Goal: Task Accomplishment & Management: Complete application form

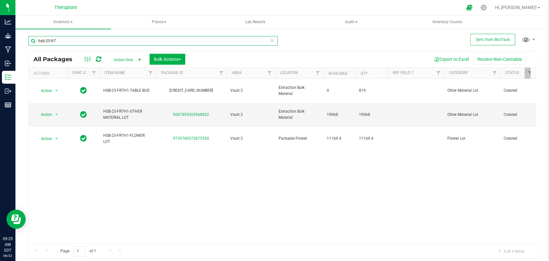
click at [95, 43] on input "hsb-25-fr7" at bounding box center [152, 41] width 249 height 10
type input "h"
type input "g"
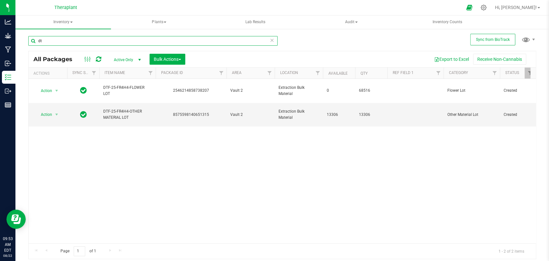
type input "d"
type input "a"
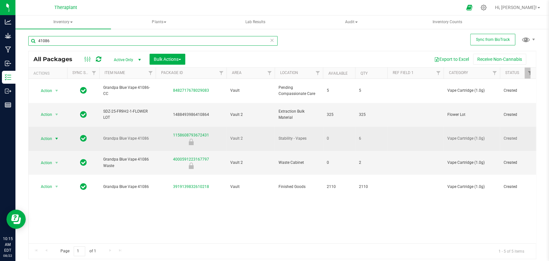
type input "41086"
click at [54, 134] on span "select" at bounding box center [57, 138] width 8 height 9
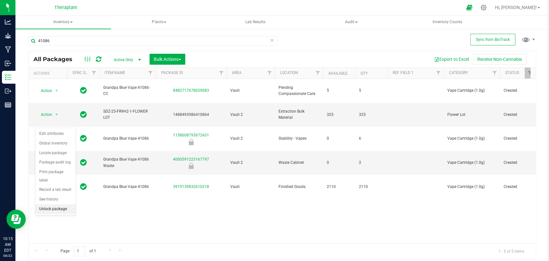
click at [53, 204] on li "Unlock package" at bounding box center [55, 209] width 40 height 10
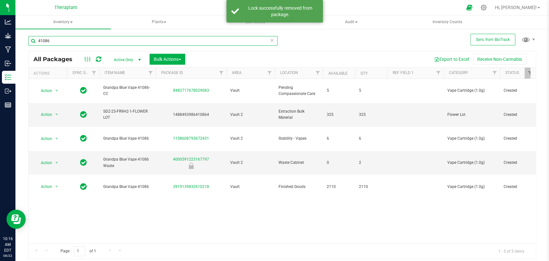
click at [131, 38] on input "41086" at bounding box center [152, 41] width 249 height 10
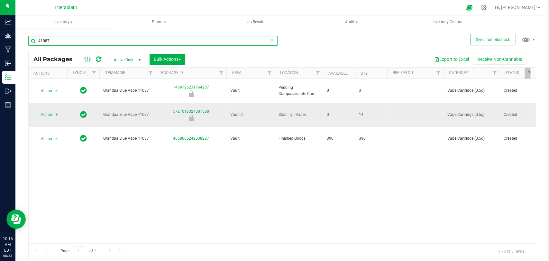
type input "41087"
click at [48, 110] on span "Action" at bounding box center [43, 114] width 17 height 9
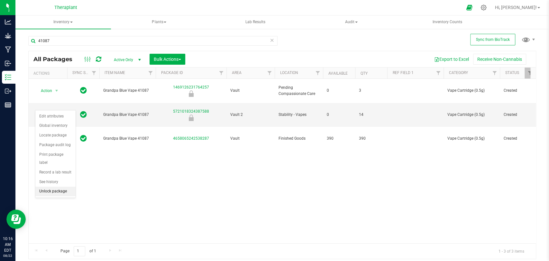
click at [57, 187] on li "Unlock package" at bounding box center [55, 191] width 40 height 10
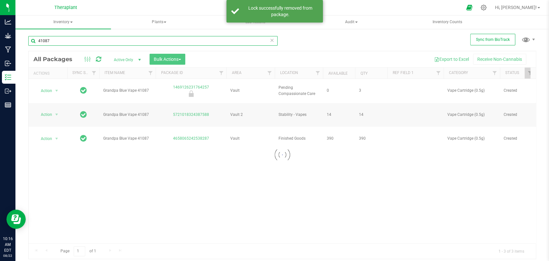
click at [75, 39] on input "41087" at bounding box center [152, 41] width 249 height 10
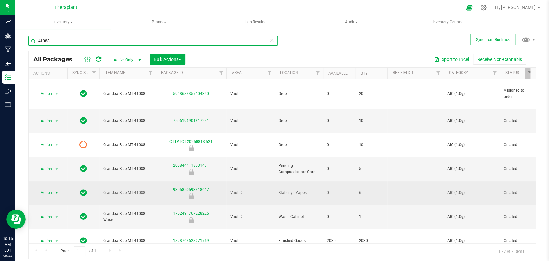
type input "41088"
click at [53, 188] on span "select" at bounding box center [57, 192] width 8 height 9
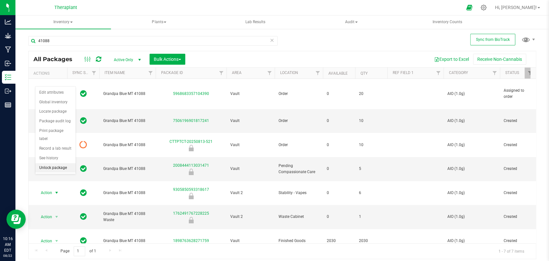
click at [57, 166] on li "Unlock package" at bounding box center [55, 168] width 40 height 10
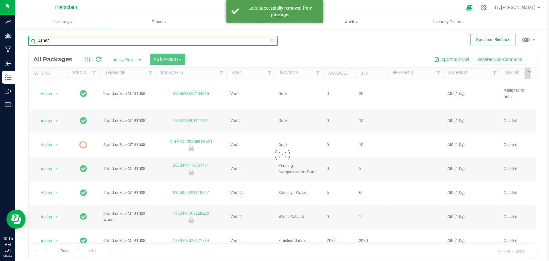
click at [92, 45] on input "41088" at bounding box center [152, 41] width 249 height 10
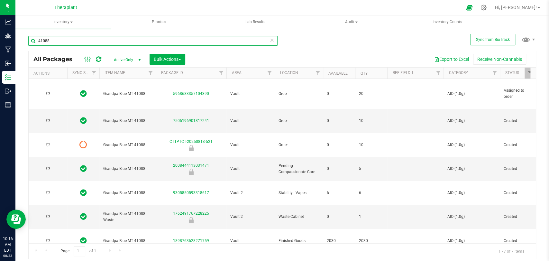
type input "4108"
type input "2026-06-30"
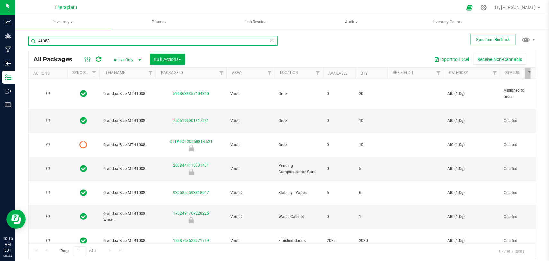
type input "2026-06-30"
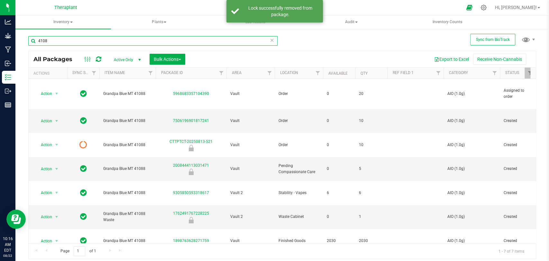
type input "41089"
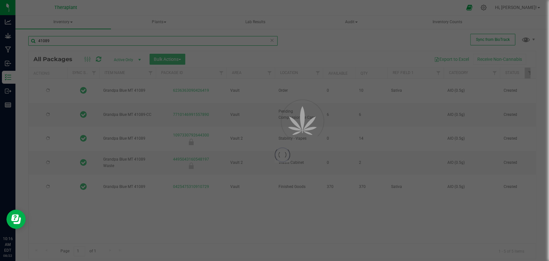
type input "2026-06-30"
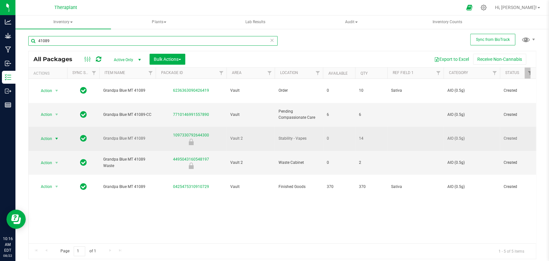
type input "41089"
click at [49, 134] on span "Action" at bounding box center [43, 138] width 17 height 9
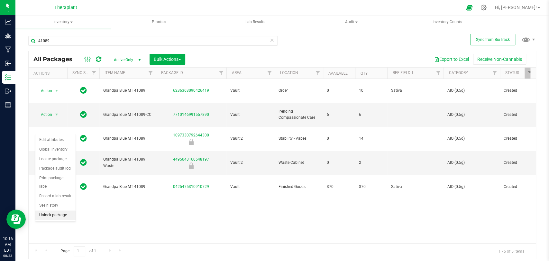
click at [59, 213] on li "Unlock package" at bounding box center [55, 215] width 40 height 10
click at [97, 57] on icon at bounding box center [98, 59] width 5 height 6
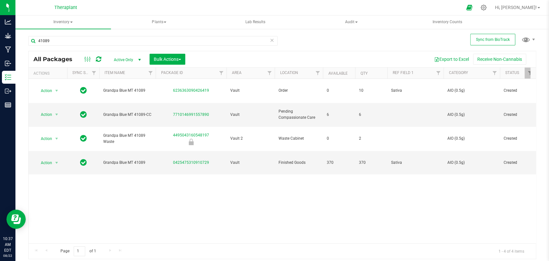
click at [272, 41] on icon at bounding box center [272, 40] width 4 height 8
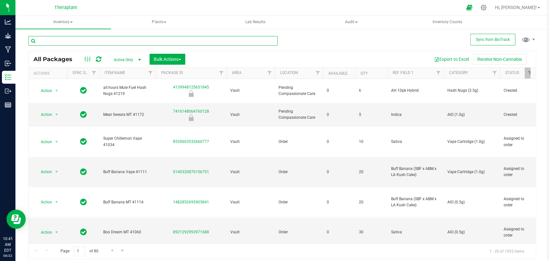
click at [130, 38] on input "text" at bounding box center [152, 41] width 249 height 10
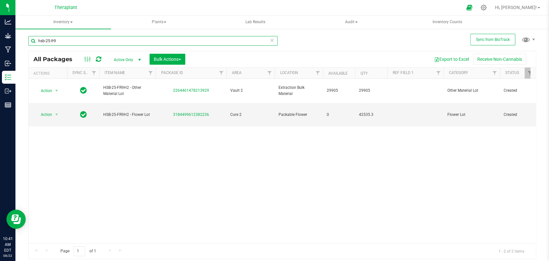
type input "hsb-25-fr9"
click at [272, 40] on icon at bounding box center [272, 40] width 4 height 8
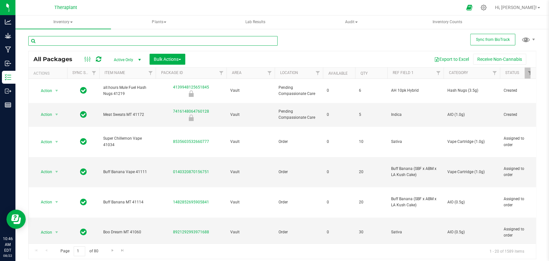
click at [131, 39] on input "text" at bounding box center [152, 41] width 249 height 10
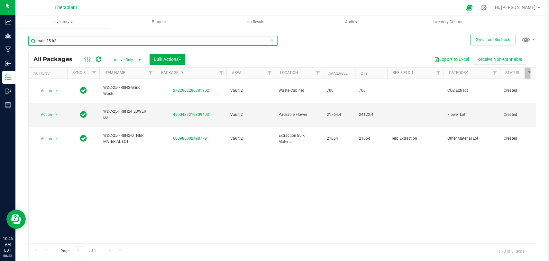
type input "wdc-25-fr8"
click at [275, 40] on input "wdc-25-fr8" at bounding box center [152, 41] width 249 height 10
click at [270, 39] on icon at bounding box center [272, 40] width 4 height 8
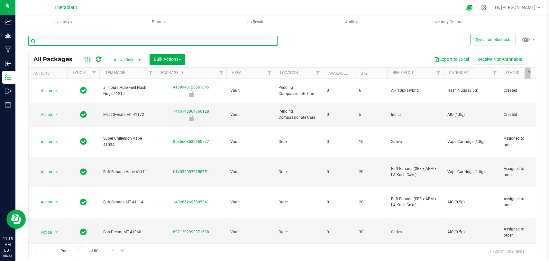
click at [146, 45] on input "text" at bounding box center [152, 41] width 249 height 10
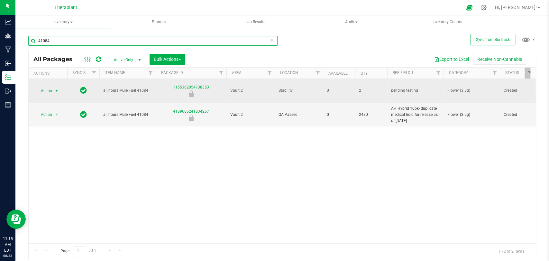
type input "41084"
click at [54, 89] on span "select" at bounding box center [56, 90] width 5 height 5
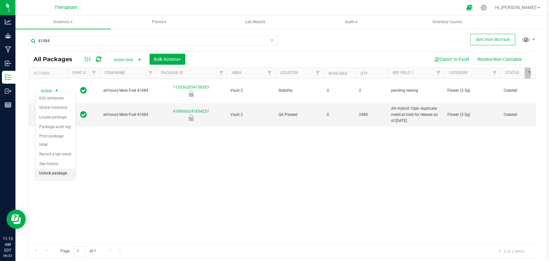
click at [52, 172] on li "Unlock package" at bounding box center [55, 173] width 40 height 10
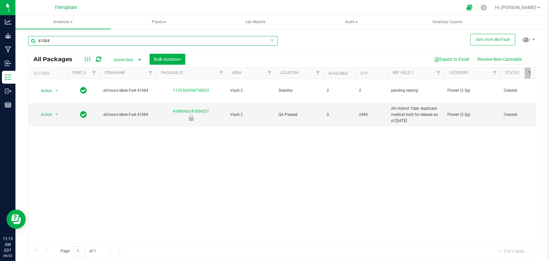
click at [85, 36] on input "41084" at bounding box center [152, 41] width 249 height 10
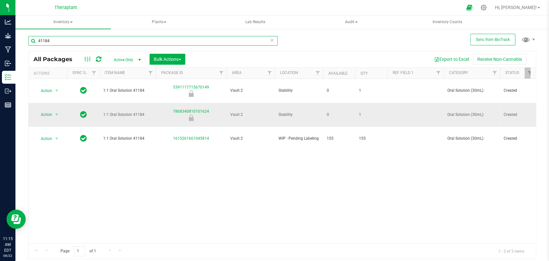
type input "41184"
click at [50, 110] on span "Action" at bounding box center [43, 114] width 17 height 9
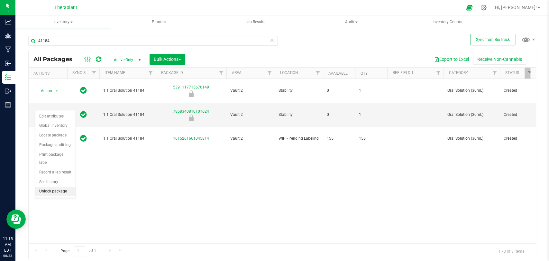
click at [57, 192] on li "Unlock package" at bounding box center [55, 191] width 40 height 10
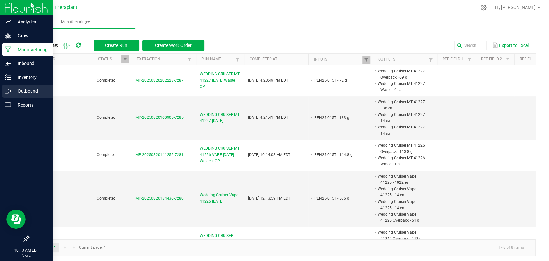
click at [12, 92] on p "Outbound" at bounding box center [30, 91] width 39 height 8
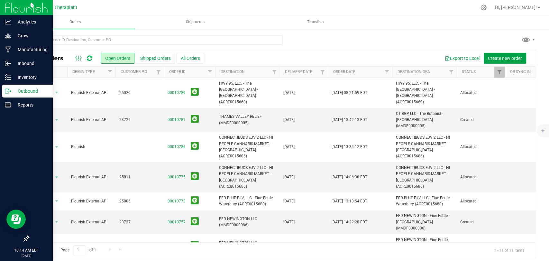
click at [497, 59] on span "Create new order" at bounding box center [504, 58] width 34 height 5
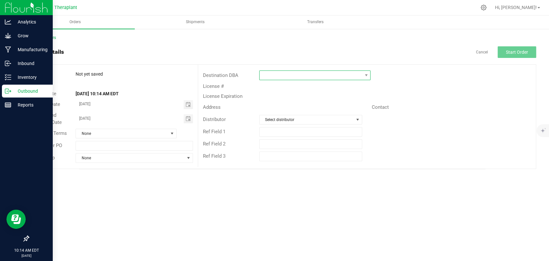
click at [349, 75] on span at bounding box center [310, 75] width 103 height 9
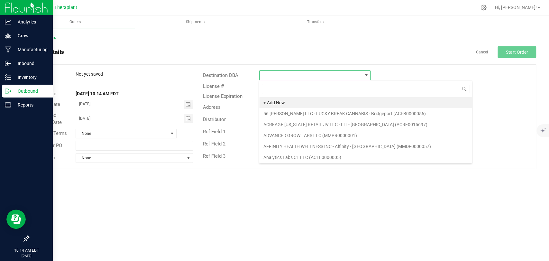
scroll to position [9, 111]
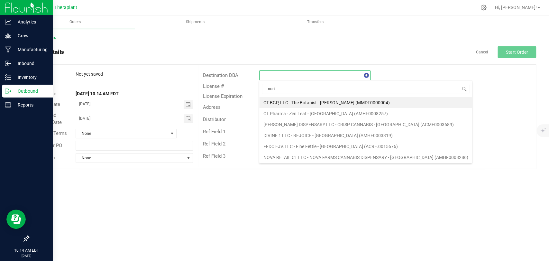
type input "north"
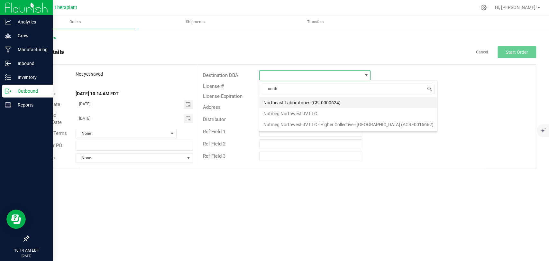
click at [317, 100] on li "Northeast Laboratories (CSL0000624)" at bounding box center [348, 102] width 178 height 11
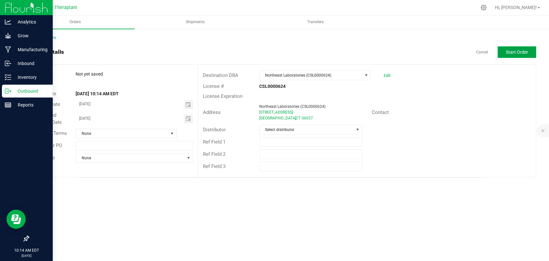
click at [512, 47] on button "Start Order" at bounding box center [516, 52] width 39 height 12
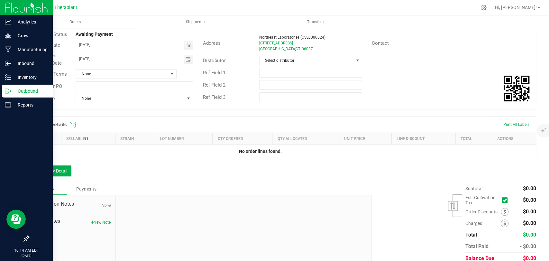
scroll to position [96, 0]
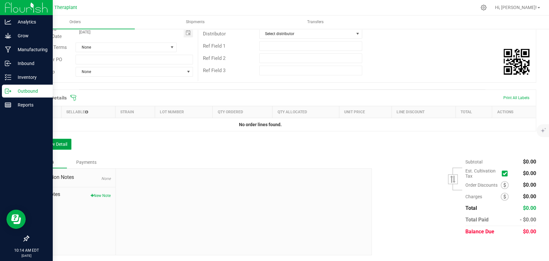
click at [58, 145] on button "Add New Detail" at bounding box center [49, 143] width 43 height 11
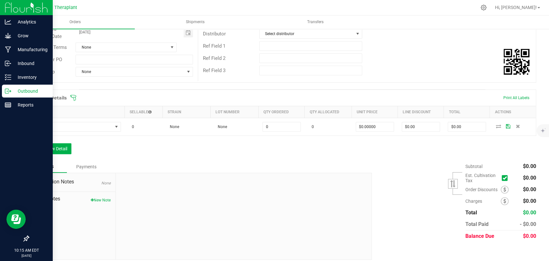
click at [55, 154] on div "Order Details Print All Labels Item Sellable Strain Lot Number Qty Ordered Qty …" at bounding box center [281, 124] width 507 height 71
click at [55, 153] on div "Order Details Print All Labels Item Sellable Strain Lot Number Qty Ordered Qty …" at bounding box center [281, 124] width 507 height 71
click at [57, 150] on button "Add New Detail" at bounding box center [49, 148] width 43 height 11
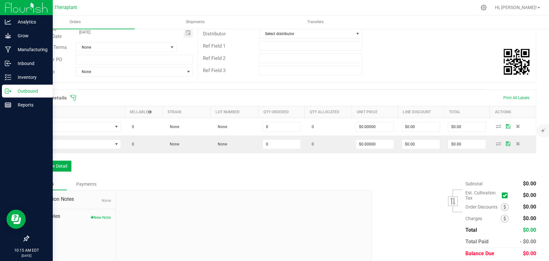
click at [57, 159] on div "Order Details Print All Labels Item Sellable Strain Lot Number Qty Ordered Qty …" at bounding box center [281, 133] width 507 height 88
click at [58, 167] on button "Add New Detail" at bounding box center [49, 165] width 43 height 11
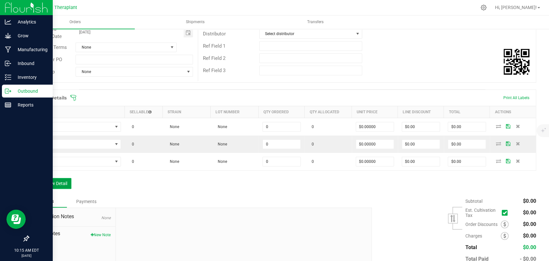
click at [55, 181] on button "Add New Detail" at bounding box center [49, 183] width 43 height 11
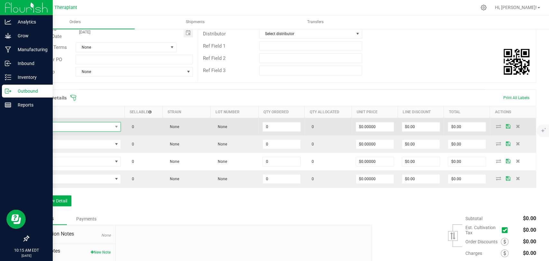
click at [80, 127] on span "NO DATA FOUND" at bounding box center [72, 126] width 79 height 9
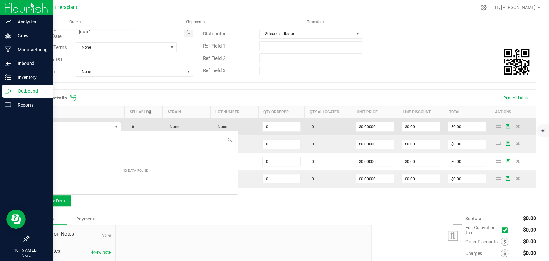
scroll to position [9, 87]
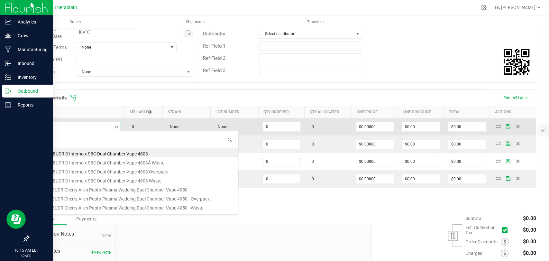
type input "41086"
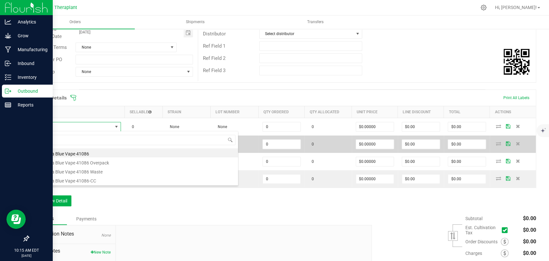
click at [79, 148] on li "Grandpa Blue Vape 41086" at bounding box center [135, 152] width 205 height 9
type input "0 ea"
type input "$33.50000"
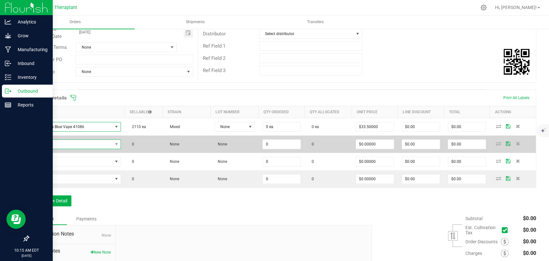
click at [81, 145] on span "NO DATA FOUND" at bounding box center [72, 143] width 79 height 9
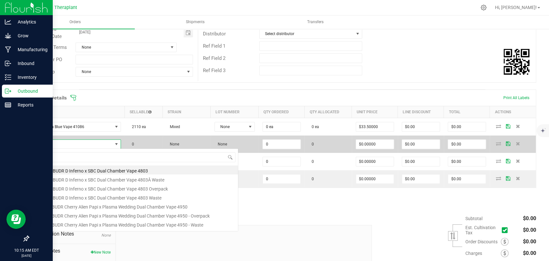
scroll to position [9, 86]
type input "41087"
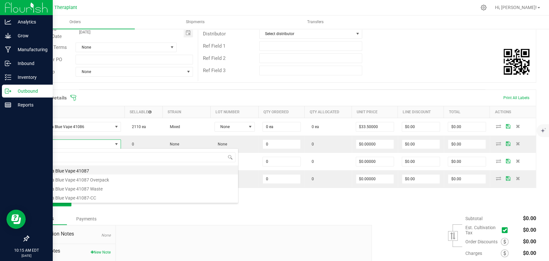
click at [78, 170] on li "Grandpa Blue Vape 41087" at bounding box center [135, 169] width 205 height 9
type input "0 ea"
type input "$20.00000"
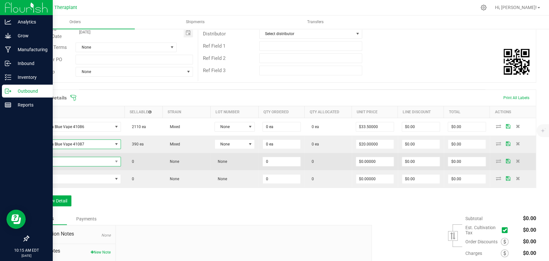
click at [81, 158] on span "NO DATA FOUND" at bounding box center [72, 161] width 79 height 9
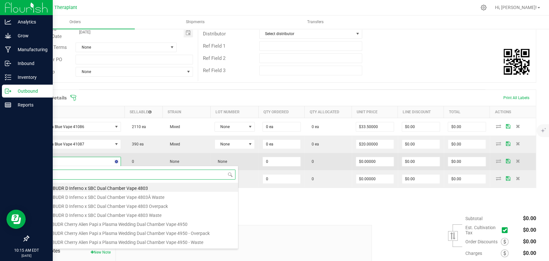
type input "41088"
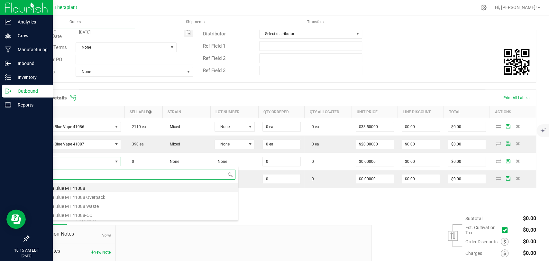
click at [75, 186] on li "Grandpa Blue MT 41088" at bounding box center [135, 187] width 205 height 9
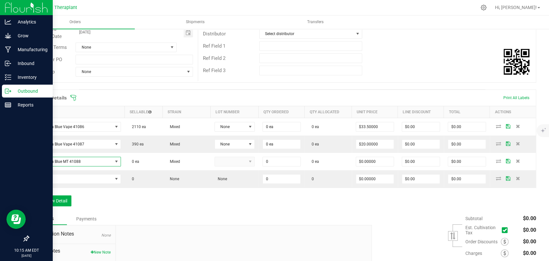
type input "0 ea"
type input "$36.00000"
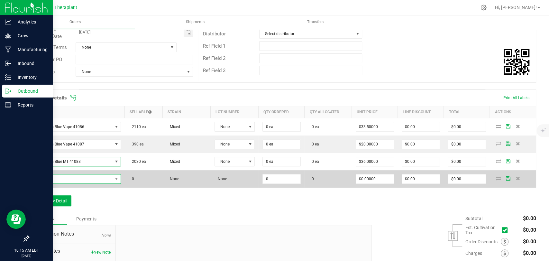
click at [77, 179] on span "NO DATA FOUND" at bounding box center [72, 178] width 79 height 9
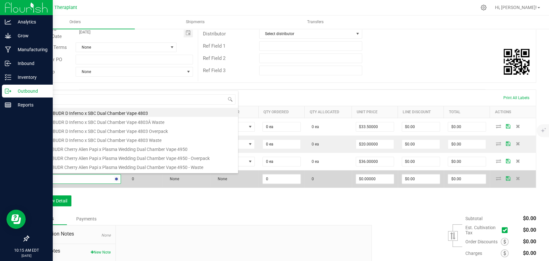
type input "41089"
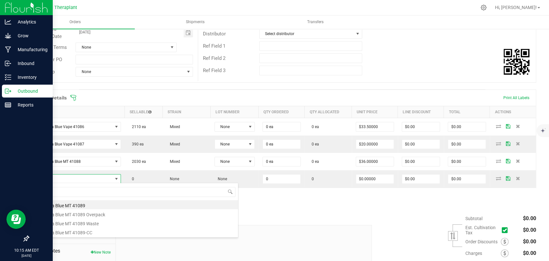
click at [66, 203] on li "Grandpa Blue MT 41089" at bounding box center [135, 204] width 205 height 9
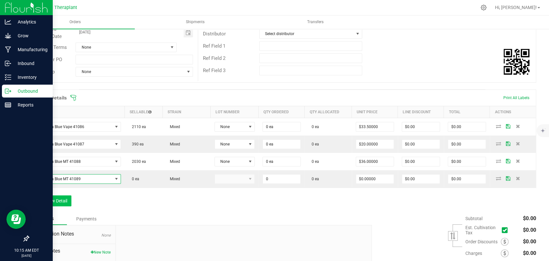
type input "0 ea"
type input "$20.00000"
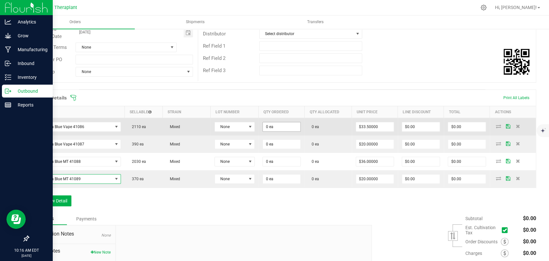
click at [269, 123] on input "0 ea" at bounding box center [282, 126] width 38 height 9
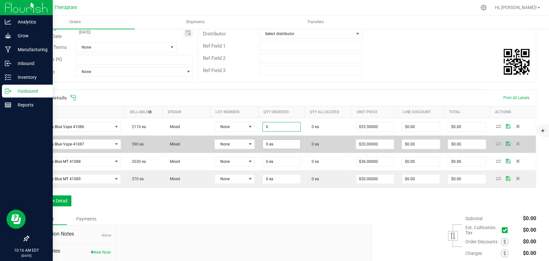
click at [267, 141] on input "0 ea" at bounding box center [282, 143] width 38 height 9
type input "6 ea"
type input "$201.00"
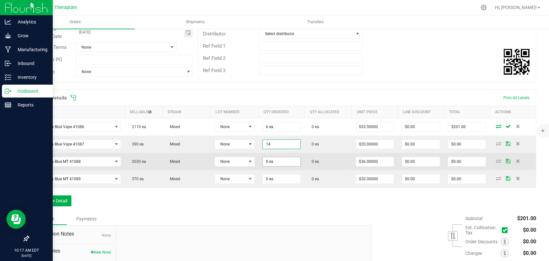
click at [269, 160] on input "0 ea" at bounding box center [282, 161] width 38 height 9
type input "14 ea"
type input "$280.00"
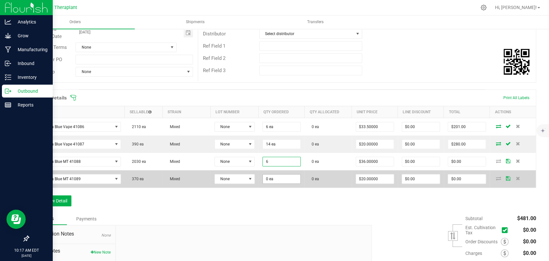
click at [267, 178] on input "0 ea" at bounding box center [282, 178] width 38 height 9
type input "6 ea"
type input "$216.00"
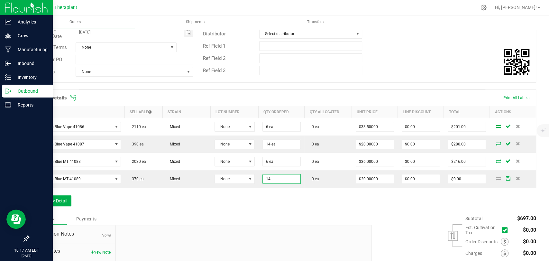
click at [266, 192] on div "Order Details Print All Labels Item Sellable Strain Lot Number Qty Ordered Qty …" at bounding box center [281, 150] width 507 height 123
type input "14 ea"
type input "$280.00"
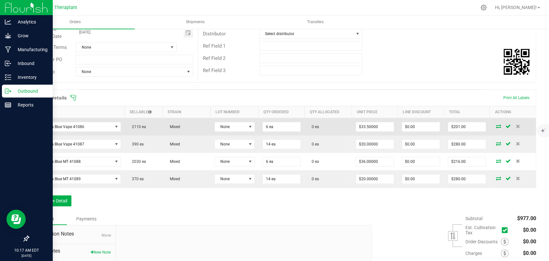
click at [496, 125] on icon at bounding box center [498, 126] width 5 height 4
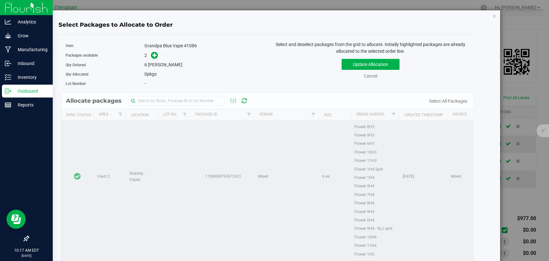
scroll to position [143, 0]
click at [81, 133] on td at bounding box center [77, 167] width 32 height 379
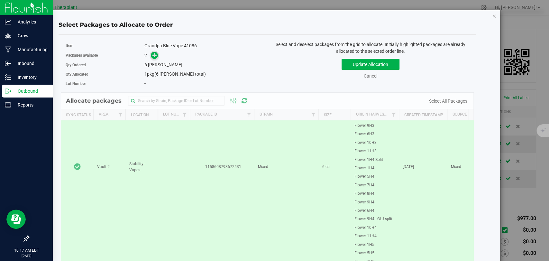
click at [152, 53] on icon at bounding box center [154, 55] width 4 height 4
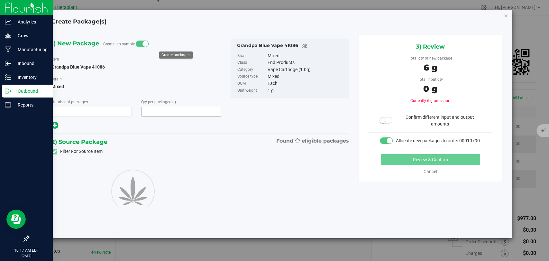
type input "1"
type input "6"
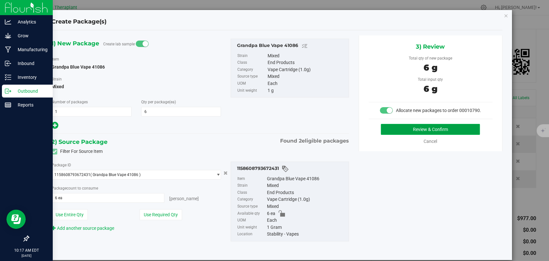
click at [392, 132] on button "Review & Confirm" at bounding box center [429, 129] width 99 height 11
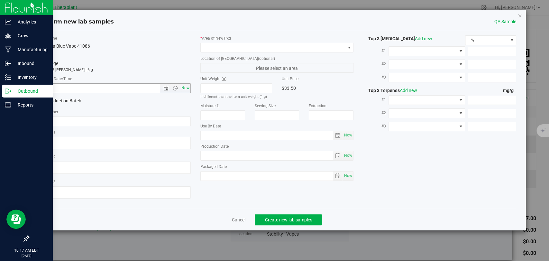
click at [189, 88] on span "Now" at bounding box center [185, 87] width 11 height 9
type input "8/22/2025 10:17 AM"
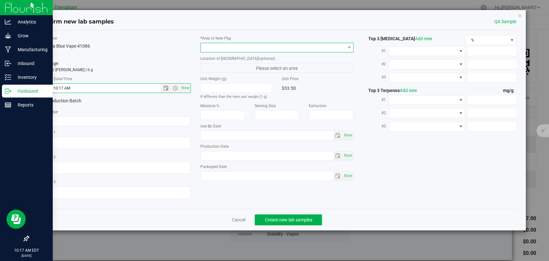
click at [224, 46] on span at bounding box center [273, 47] width 144 height 9
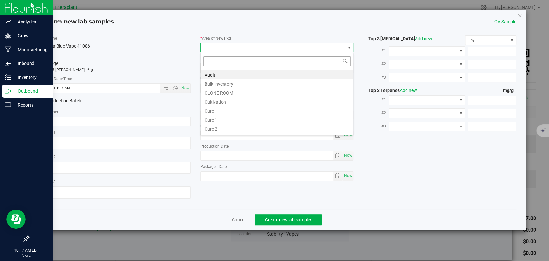
scroll to position [9, 153]
click at [221, 82] on li "Bulk Inventory" at bounding box center [277, 82] width 152 height 9
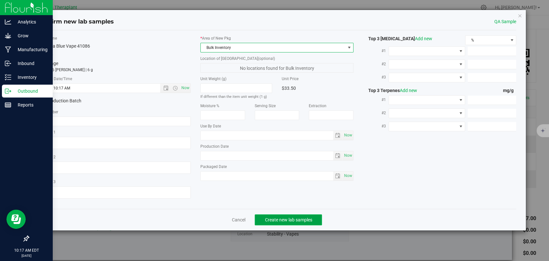
click at [285, 217] on span "Create new lab samples" at bounding box center [287, 219] width 47 height 5
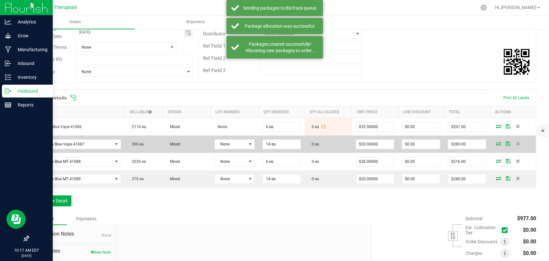
click at [496, 143] on icon at bounding box center [498, 143] width 5 height 4
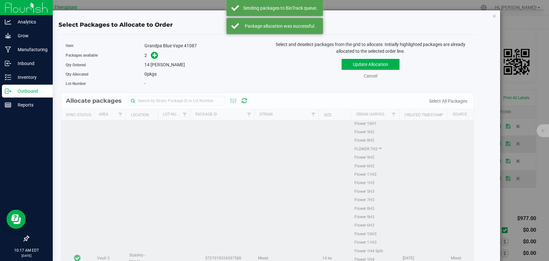
scroll to position [143, 0]
click at [67, 140] on td at bounding box center [77, 167] width 32 height 379
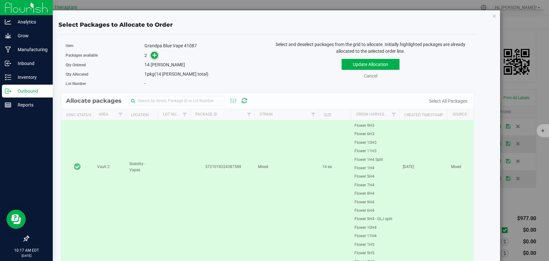
click at [154, 53] on icon at bounding box center [154, 54] width 5 height 5
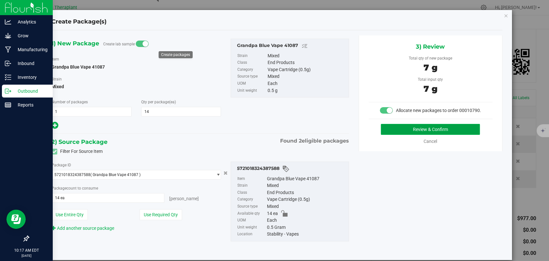
click at [389, 134] on button "Review & Confirm" at bounding box center [429, 129] width 99 height 11
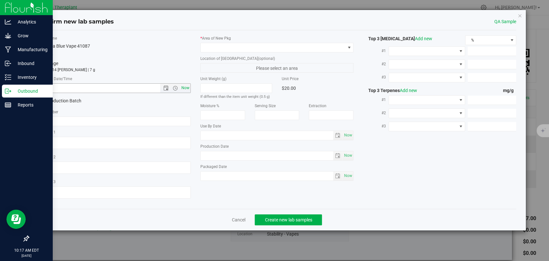
click at [185, 86] on span "Now" at bounding box center [185, 87] width 11 height 9
type input "8/22/2025 10:17 AM"
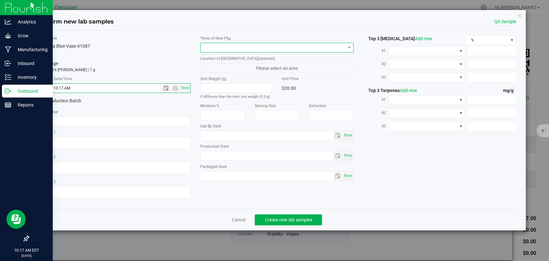
click at [236, 44] on span at bounding box center [273, 47] width 144 height 9
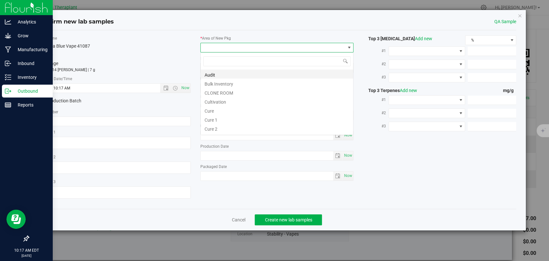
scroll to position [9, 153]
click at [226, 85] on li "Bulk Inventory" at bounding box center [277, 82] width 152 height 9
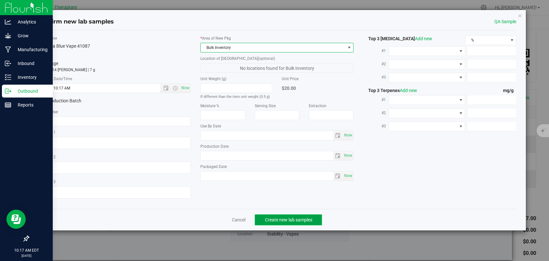
click at [288, 218] on span "Create new lab samples" at bounding box center [287, 219] width 47 height 5
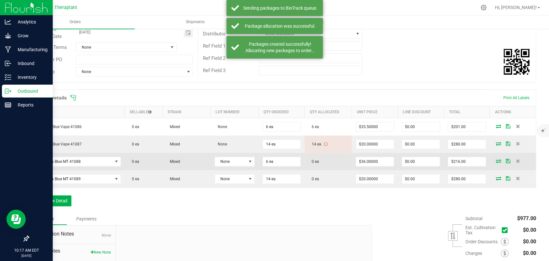
click at [496, 160] on icon at bounding box center [498, 161] width 5 height 4
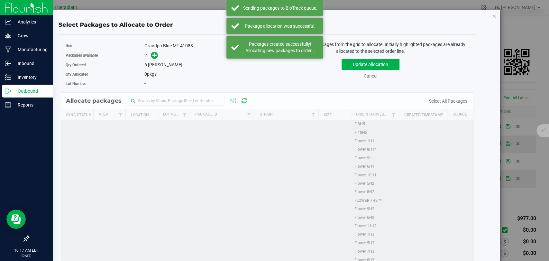
scroll to position [107, 0]
click at [70, 133] on td at bounding box center [77, 202] width 32 height 379
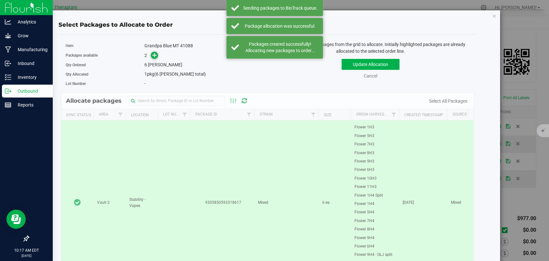
click at [156, 55] on icon at bounding box center [154, 55] width 4 height 4
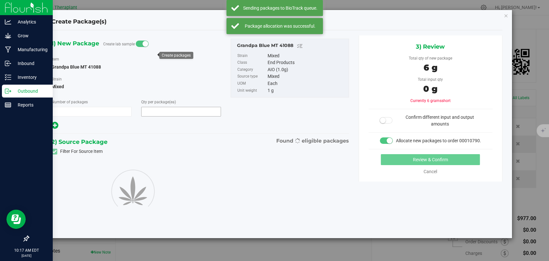
type input "1"
type input "6"
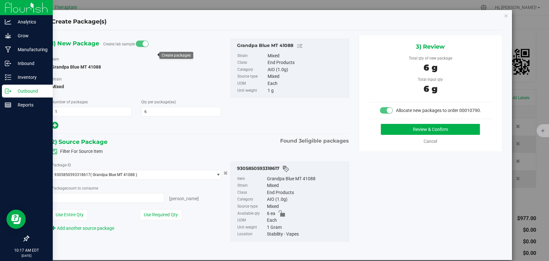
type input "6 ea"
click at [401, 133] on button "Review & Confirm" at bounding box center [429, 129] width 99 height 11
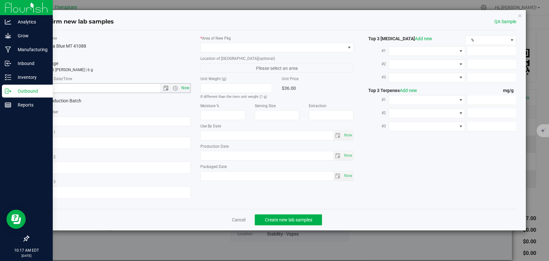
click at [185, 88] on span "Now" at bounding box center [185, 87] width 11 height 9
type input "8/22/2025 10:17 AM"
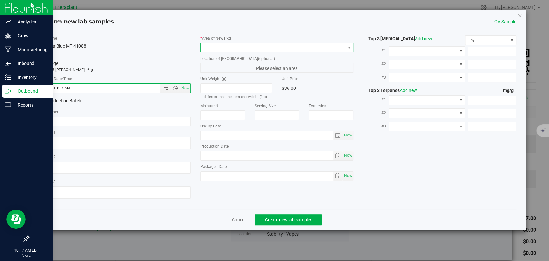
click at [208, 44] on span at bounding box center [273, 47] width 144 height 9
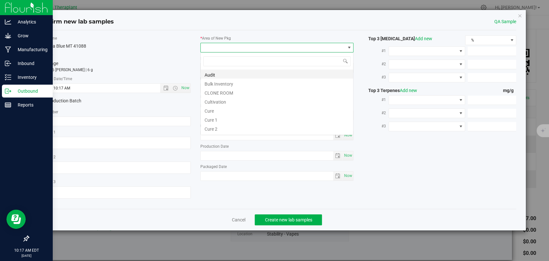
scroll to position [9, 153]
click at [218, 85] on li "Bulk Inventory" at bounding box center [277, 82] width 152 height 9
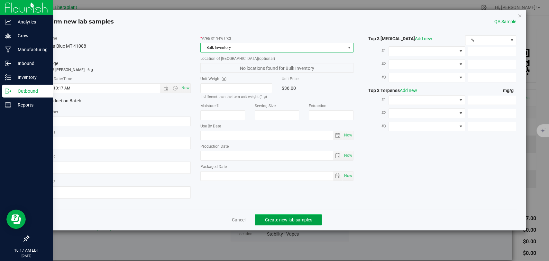
click at [287, 217] on span "Create new lab samples" at bounding box center [287, 219] width 47 height 5
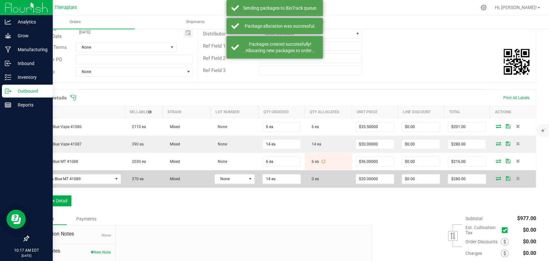
click at [496, 179] on icon at bounding box center [498, 178] width 5 height 4
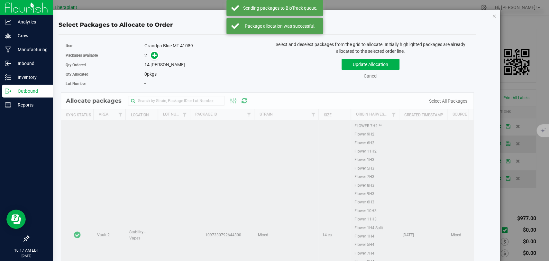
scroll to position [143, 0]
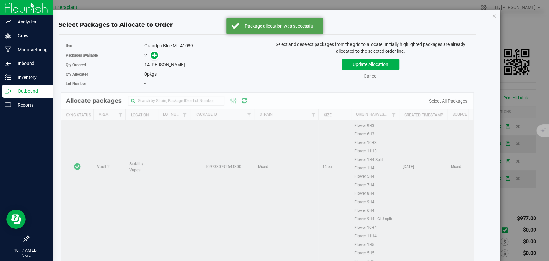
click at [85, 141] on td at bounding box center [77, 167] width 32 height 379
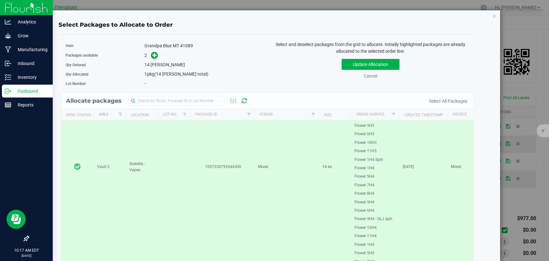
click at [152, 57] on icon at bounding box center [154, 54] width 5 height 5
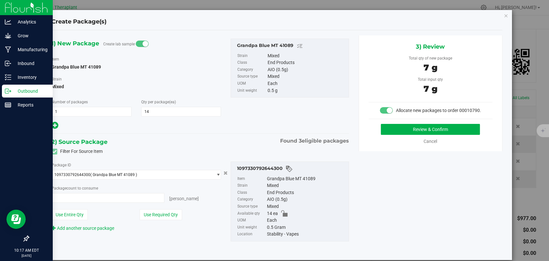
type input "14 ea"
click at [389, 133] on button "Review & Confirm" at bounding box center [429, 129] width 99 height 11
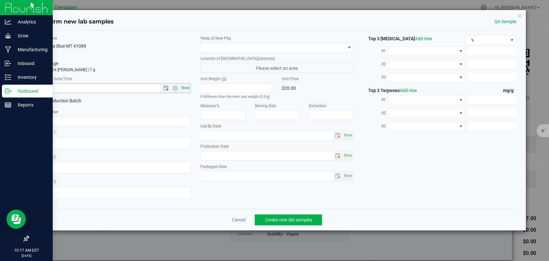
click at [186, 85] on span "Now" at bounding box center [185, 87] width 11 height 9
type input "8/22/2025 10:17 AM"
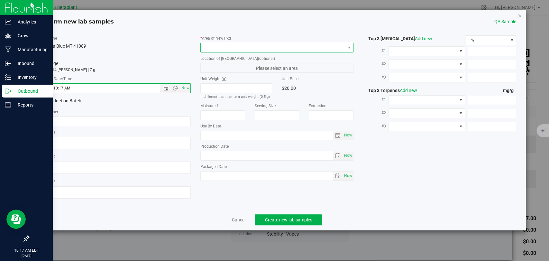
click at [207, 49] on span at bounding box center [273, 47] width 144 height 9
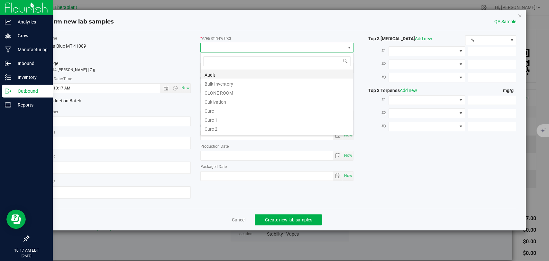
scroll to position [9, 153]
click at [213, 81] on li "Bulk Inventory" at bounding box center [277, 82] width 152 height 9
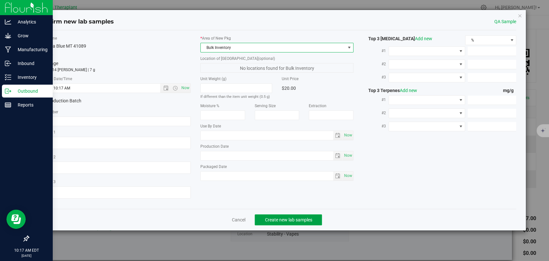
click at [283, 217] on span "Create new lab samples" at bounding box center [287, 219] width 47 height 5
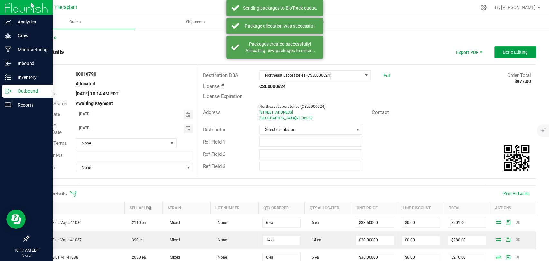
click at [510, 50] on span "Done Editing" at bounding box center [514, 51] width 25 height 5
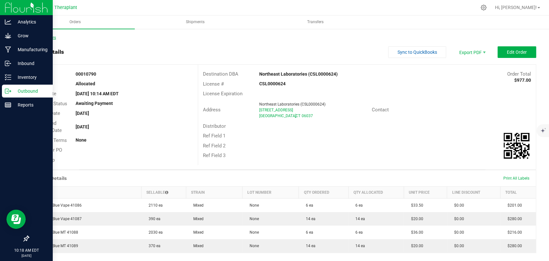
click at [40, 39] on link "Back to Orders" at bounding box center [42, 37] width 28 height 4
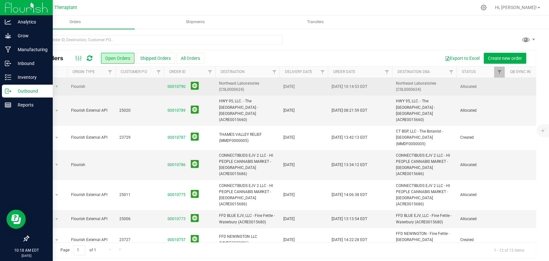
click at [86, 90] on td "Flourish" at bounding box center [91, 87] width 48 height 18
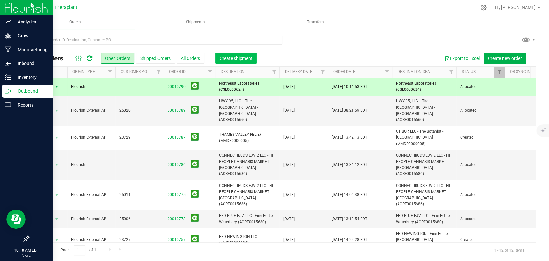
click at [221, 57] on span "Create shipment" at bounding box center [235, 58] width 33 height 5
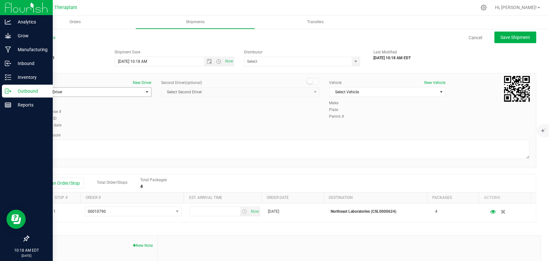
click at [119, 90] on span "Select Driver" at bounding box center [89, 91] width 108 height 9
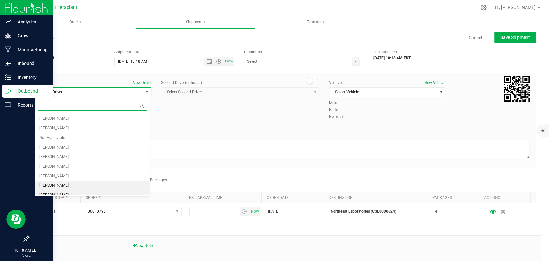
scroll to position [36, 0]
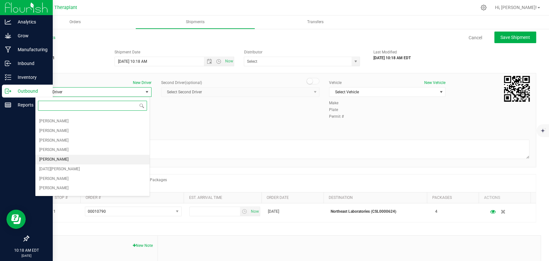
click at [60, 156] on span "Edward Cybulski" at bounding box center [53, 159] width 29 height 8
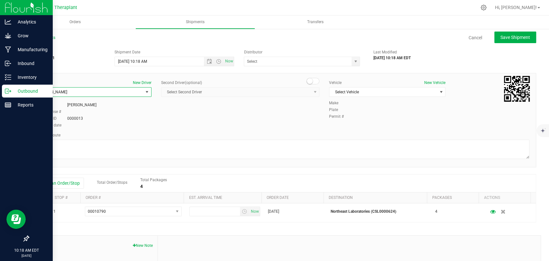
click at [316, 80] on div "Second Driver (optional) Select Second Driver Select Second Driver Diamond Addi…" at bounding box center [240, 91] width 168 height 22
click at [306, 85] on div "Second Driver (optional)" at bounding box center [240, 83] width 158 height 6
click at [308, 82] on small at bounding box center [310, 81] width 6 height 6
click at [300, 91] on span "Select Second Driver" at bounding box center [235, 91] width 149 height 9
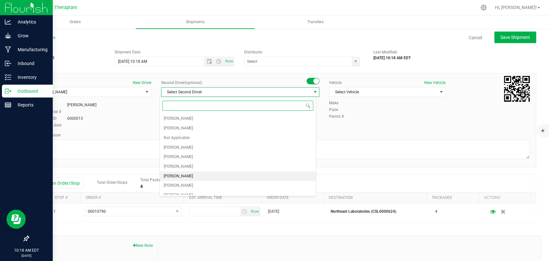
click at [186, 177] on span "Zachary Cannone" at bounding box center [178, 176] width 29 height 8
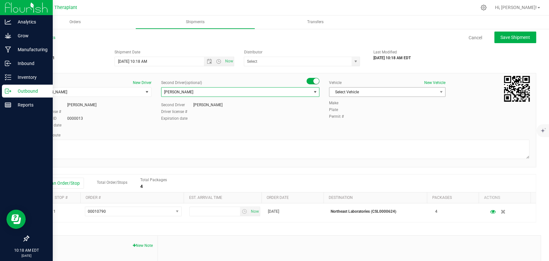
click at [383, 94] on span "Select Vehicle" at bounding box center [383, 91] width 108 height 9
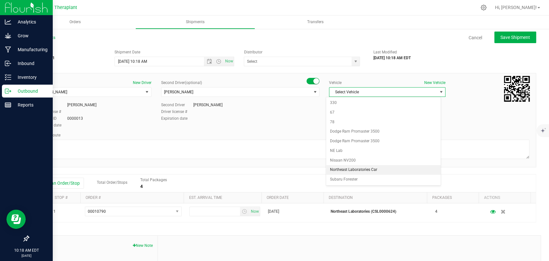
click at [368, 167] on li "Northeast Laboratories Car" at bounding box center [383, 170] width 114 height 10
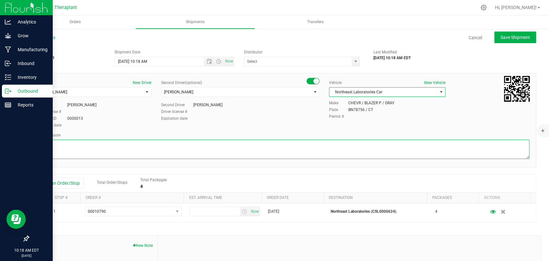
click at [332, 150] on textarea at bounding box center [282, 148] width 494 height 19
click at [135, 141] on textarea at bounding box center [282, 148] width 494 height 19
paste textarea "CT-8 S from CT-262, I-84 E, I-691 E, then I-91 N to State Hwy 411, Exit 23, Lef…"
click at [232, 145] on textarea at bounding box center [282, 148] width 494 height 19
click at [219, 59] on span "Open the time view" at bounding box center [218, 61] width 5 height 5
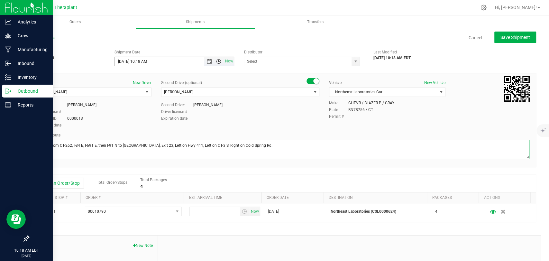
type textarea "CT-8 S from CT-262, I-84 E, I-691 E, then I-91 N to [GEOGRAPHIC_DATA], Exit 23,…"
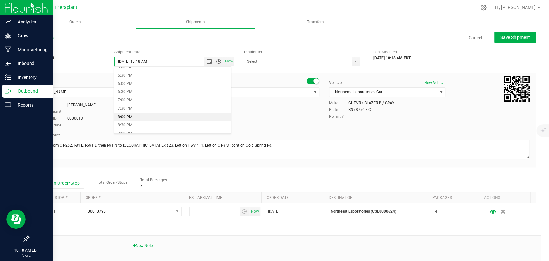
scroll to position [321, 0]
click at [128, 96] on li "9:00 PM" at bounding box center [172, 97] width 117 height 8
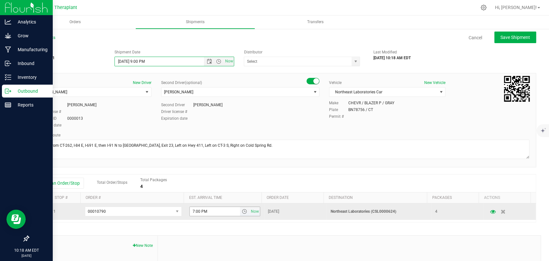
click at [241, 211] on span "select" at bounding box center [243, 211] width 5 height 5
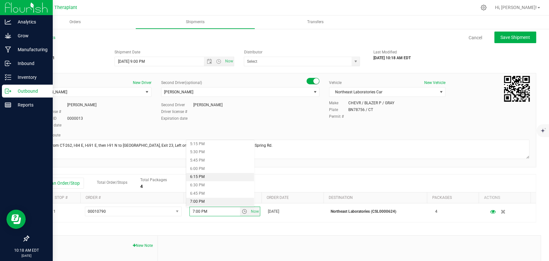
scroll to position [678, 0]
click at [205, 175] on li "9:30 PM" at bounding box center [220, 177] width 68 height 8
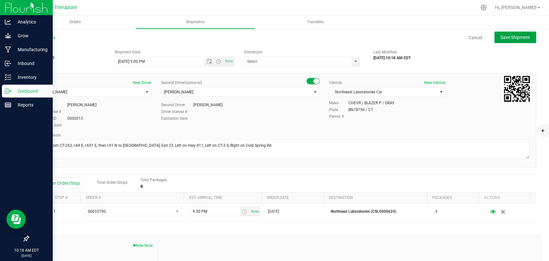
click at [511, 39] on span "Save Shipment" at bounding box center [515, 37] width 30 height 5
type input "8/23/2025 1:00 AM"
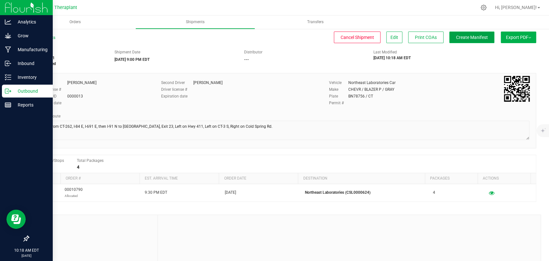
click at [460, 40] on span "Create Manifest" at bounding box center [472, 37] width 32 height 5
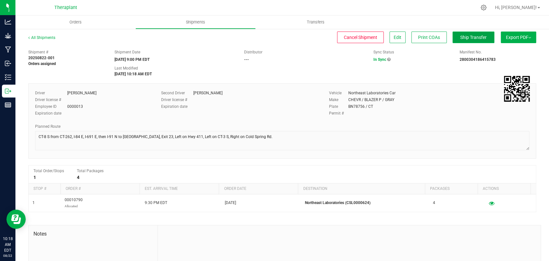
click at [478, 40] on span "Ship Transfer" at bounding box center [473, 37] width 26 height 5
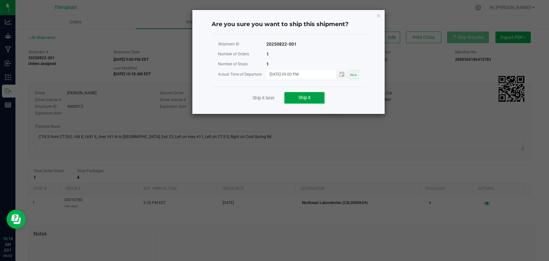
click at [307, 95] on span "Ship it" at bounding box center [304, 97] width 12 height 5
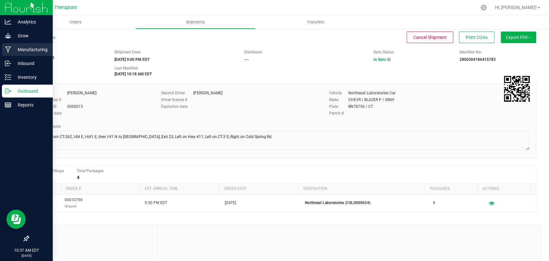
click at [15, 49] on p "Manufacturing" at bounding box center [30, 50] width 39 height 8
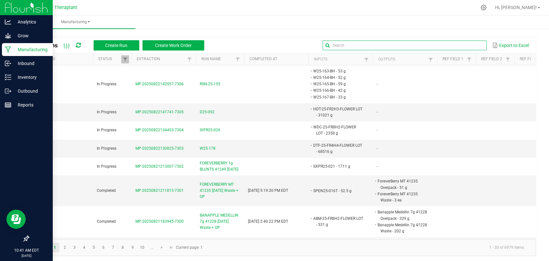
click at [461, 42] on input "text" at bounding box center [404, 45] width 164 height 10
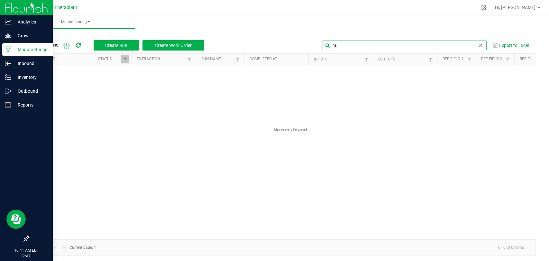
type input "h"
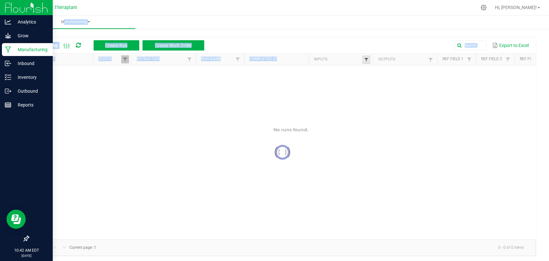
click at [367, 58] on span at bounding box center [365, 59] width 5 height 5
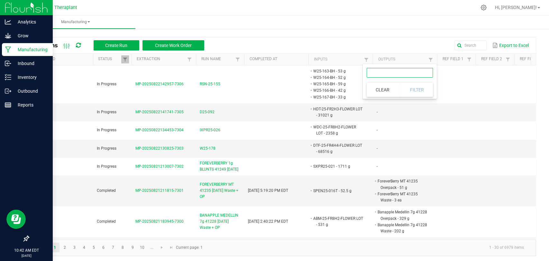
click at [384, 75] on input "text" at bounding box center [399, 73] width 66 height 10
type input "hsb-25-fr9"
click at [408, 85] on button "Filter" at bounding box center [416, 90] width 32 height 14
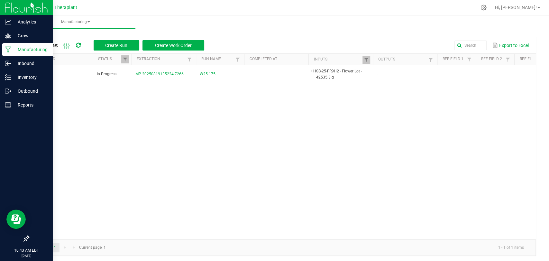
click at [356, 58] on th "Inputs" at bounding box center [340, 60] width 64 height 12
click at [364, 58] on span at bounding box center [365, 59] width 5 height 5
click at [388, 69] on input "hsb-25-fr9" at bounding box center [399, 73] width 66 height 10
type input "hsb-25-fr1h3"
click at [415, 88] on button "Filter" at bounding box center [416, 90] width 32 height 14
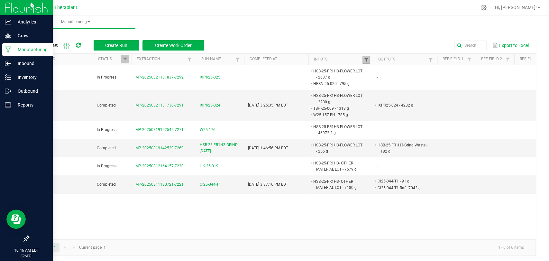
click at [366, 58] on span at bounding box center [365, 59] width 5 height 5
click at [378, 88] on button "Clear" at bounding box center [382, 90] width 32 height 14
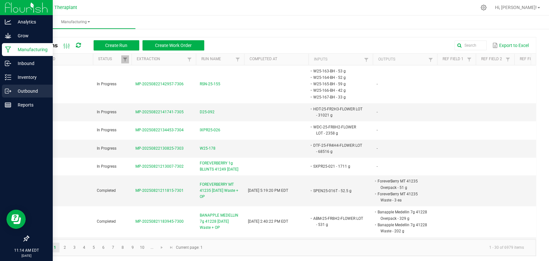
click at [11, 88] on p "Outbound" at bounding box center [30, 91] width 39 height 8
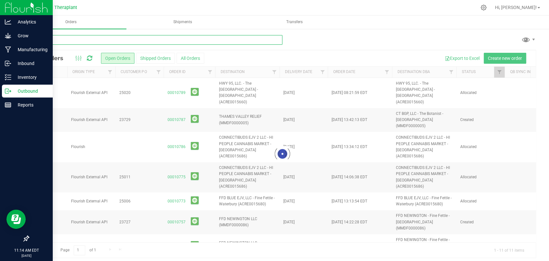
click at [67, 41] on input "text" at bounding box center [155, 40] width 254 height 10
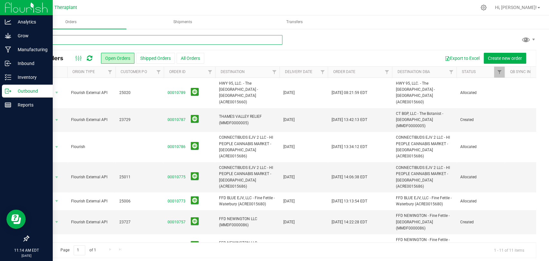
type input "4"
click at [494, 57] on span "Create new order" at bounding box center [504, 58] width 34 height 5
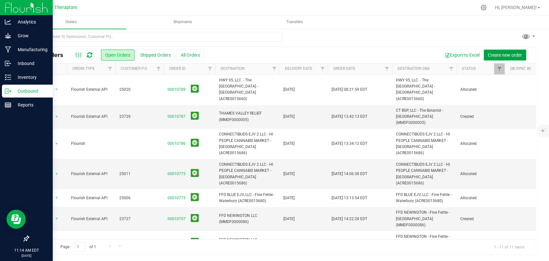
click at [500, 56] on span "Create new order" at bounding box center [504, 54] width 34 height 5
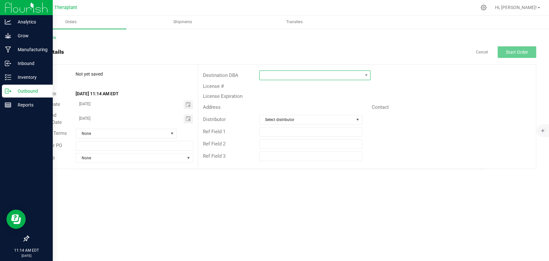
click at [304, 75] on span at bounding box center [310, 75] width 103 height 9
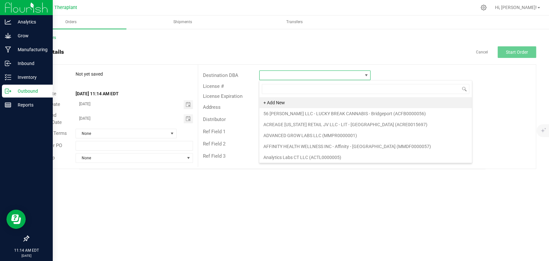
scroll to position [9, 111]
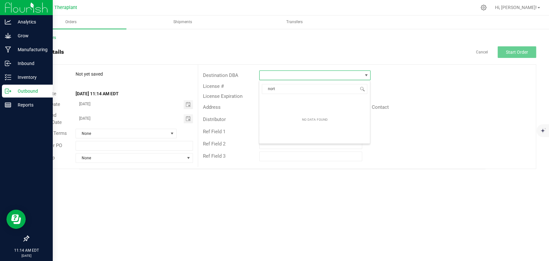
type input "north"
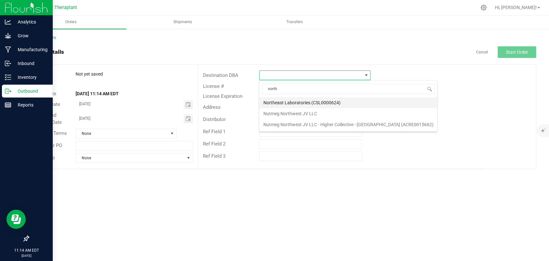
click at [300, 105] on li "Northeast Laboratories (CSL0000624)" at bounding box center [348, 102] width 178 height 11
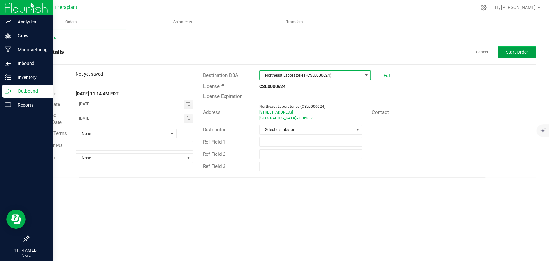
click at [506, 51] on span "Start Order" at bounding box center [516, 51] width 22 height 5
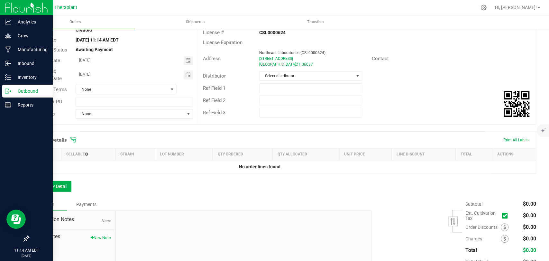
scroll to position [96, 0]
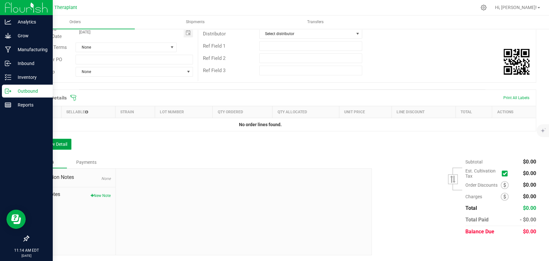
click at [52, 140] on button "Add New Detail" at bounding box center [49, 143] width 43 height 11
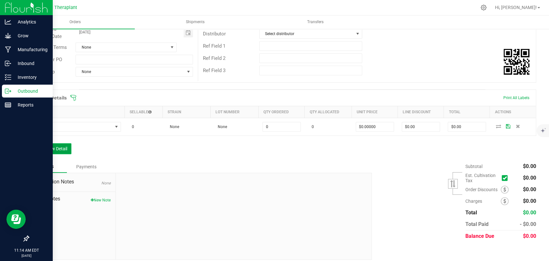
click at [55, 150] on button "Add New Detail" at bounding box center [49, 148] width 43 height 11
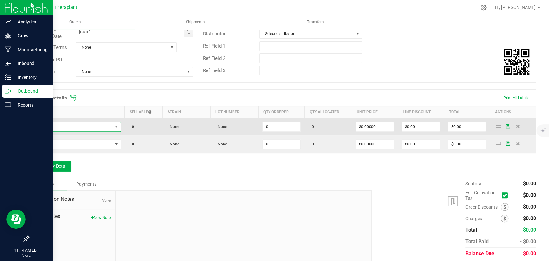
click at [70, 127] on span "NO DATA FOUND" at bounding box center [72, 126] width 79 height 9
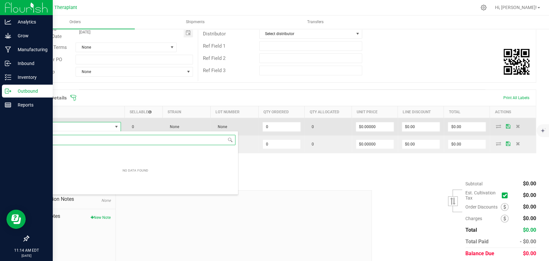
scroll to position [9, 87]
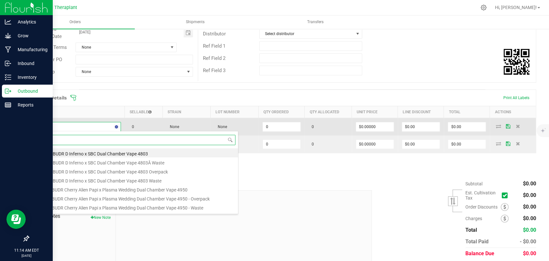
type input "41084"
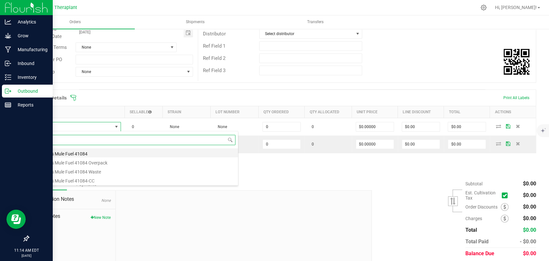
click at [74, 153] on li "all:hours Mule Fuel 41084" at bounding box center [135, 152] width 205 height 9
type input "0 ea"
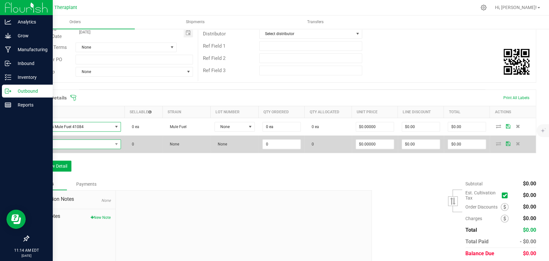
click at [74, 146] on span "NO DATA FOUND" at bounding box center [72, 143] width 79 height 9
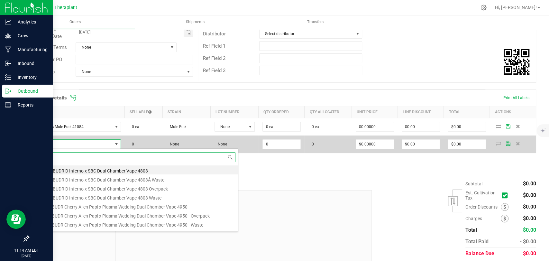
scroll to position [9, 86]
type input "41184"
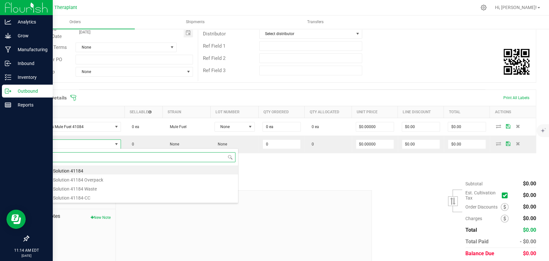
click at [70, 167] on li "1:1 Oral Solution 41184" at bounding box center [135, 169] width 205 height 9
type input "0 ea"
type input "$58.00000"
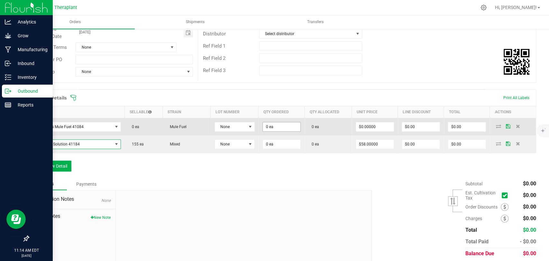
click at [275, 129] on input "0 ea" at bounding box center [282, 126] width 38 height 9
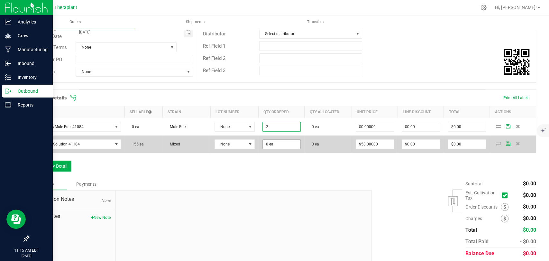
type input "2 ea"
click at [272, 143] on input "0" at bounding box center [282, 143] width 38 height 9
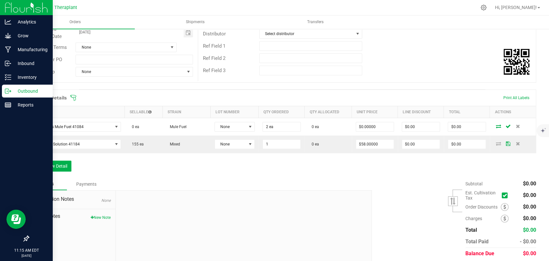
type input "1 ea"
type input "$58.00"
click at [272, 162] on div "Order Details Print All Labels Item Sellable Strain Lot Number Qty Ordered Qty …" at bounding box center [281, 133] width 507 height 88
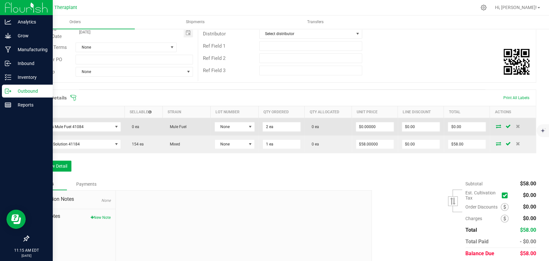
click at [496, 125] on icon at bounding box center [498, 126] width 5 height 4
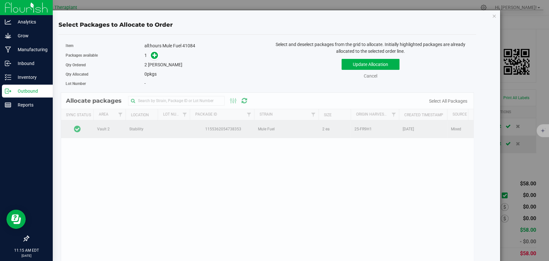
click at [84, 128] on td at bounding box center [77, 128] width 32 height 17
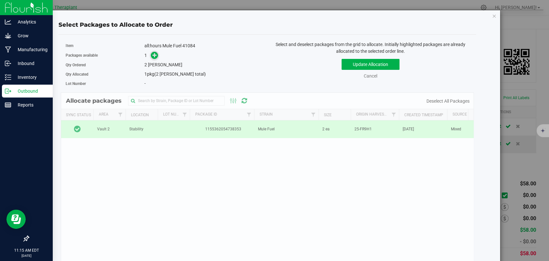
click at [152, 56] on icon at bounding box center [154, 54] width 5 height 5
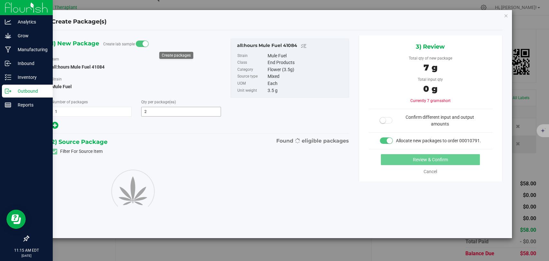
type input "2"
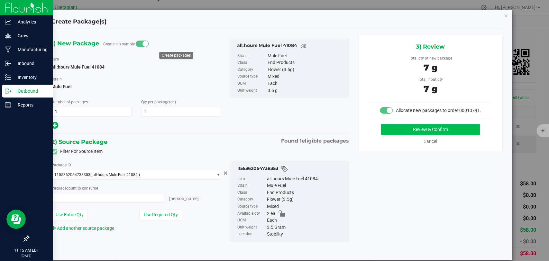
type input "2 ea"
click at [405, 135] on button "Review & Confirm" at bounding box center [429, 129] width 99 height 11
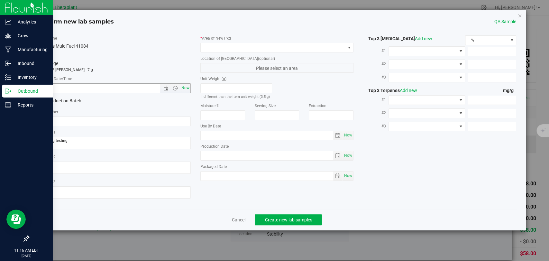
click at [184, 88] on span "Now" at bounding box center [185, 87] width 11 height 9
type input "8/22/2025 11:16 AM"
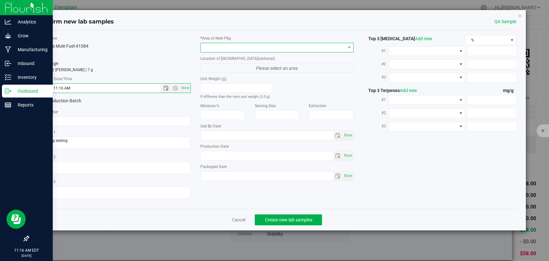
click at [224, 48] on span at bounding box center [273, 47] width 144 height 9
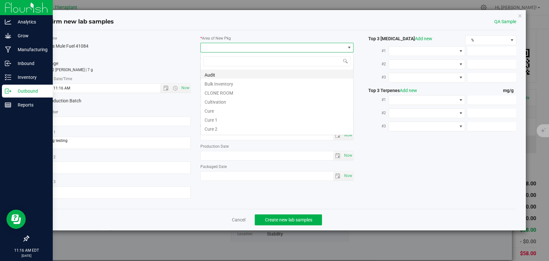
scroll to position [9, 153]
click at [219, 80] on li "Bulk Inventory" at bounding box center [277, 82] width 152 height 9
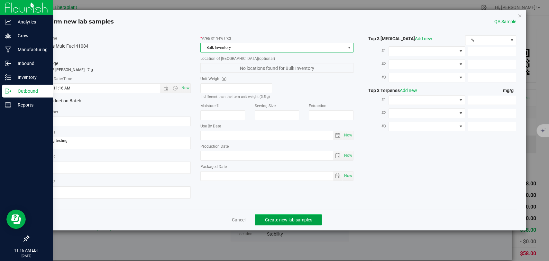
click at [288, 217] on span "Create new lab samples" at bounding box center [287, 219] width 47 height 5
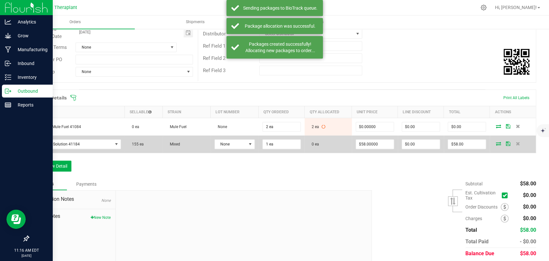
click at [496, 141] on icon at bounding box center [498, 143] width 5 height 4
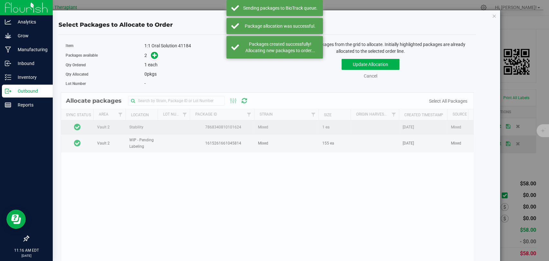
click at [87, 125] on td at bounding box center [77, 127] width 32 height 14
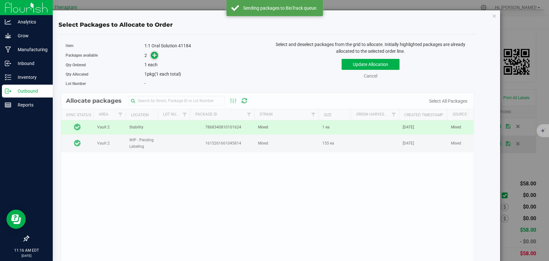
click at [152, 54] on icon at bounding box center [154, 54] width 5 height 5
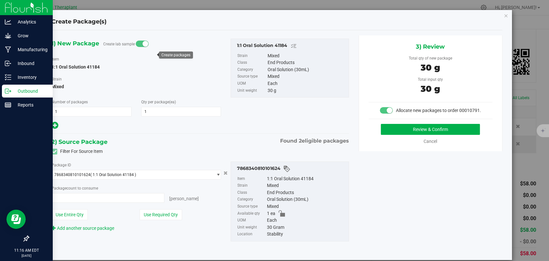
type input "1 ea"
click at [386, 135] on button "Review & Confirm" at bounding box center [429, 129] width 99 height 11
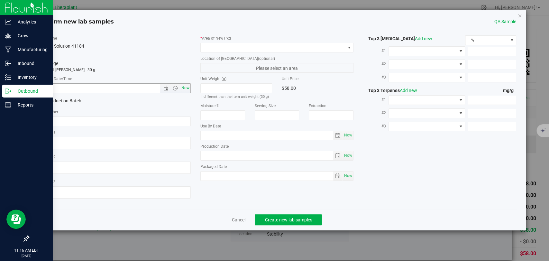
click at [184, 90] on span "Now" at bounding box center [185, 87] width 11 height 9
type input "8/22/2025 11:16 AM"
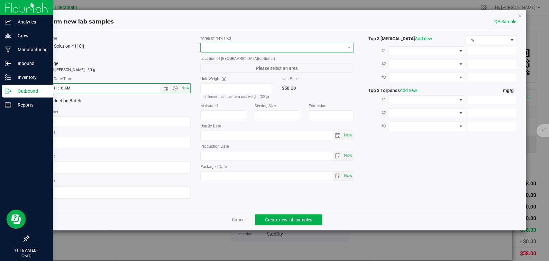
click at [239, 46] on span at bounding box center [273, 47] width 144 height 9
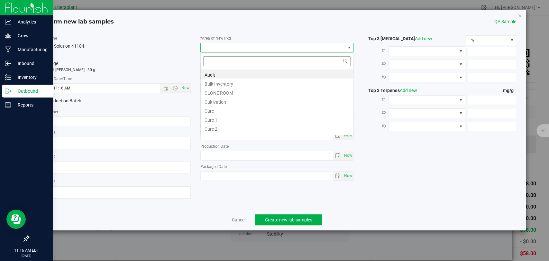
scroll to position [9, 153]
click at [240, 84] on li "Bulk Inventory" at bounding box center [277, 82] width 152 height 9
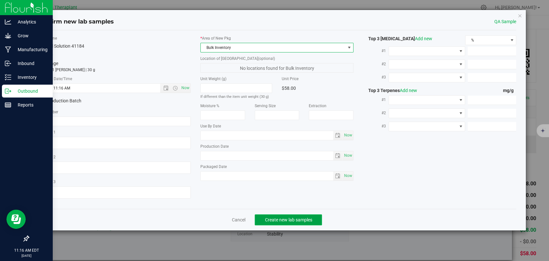
click at [292, 219] on span "Create new lab samples" at bounding box center [287, 219] width 47 height 5
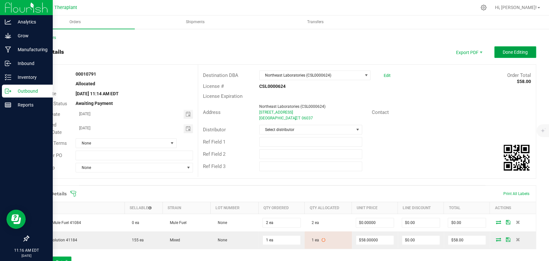
click at [502, 53] on span "Done Editing" at bounding box center [514, 51] width 25 height 5
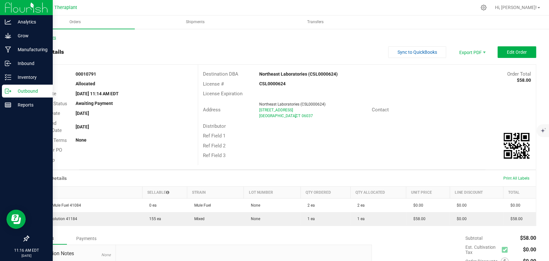
click at [51, 37] on link "Back to Orders" at bounding box center [42, 37] width 28 height 4
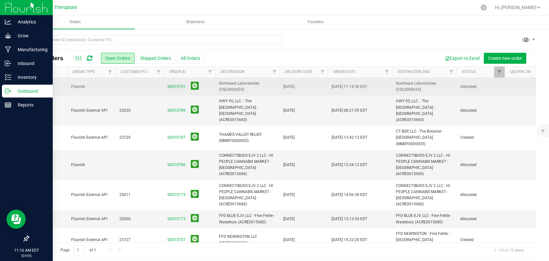
click at [103, 84] on span "Flourish" at bounding box center [91, 87] width 40 height 6
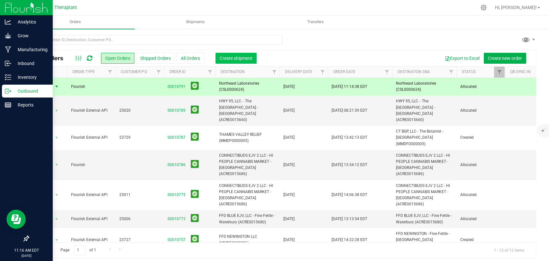
click at [219, 58] on span "Create shipment" at bounding box center [235, 58] width 33 height 5
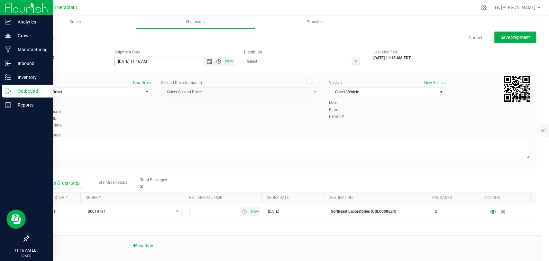
click at [219, 59] on span "Open the time view" at bounding box center [218, 61] width 11 height 5
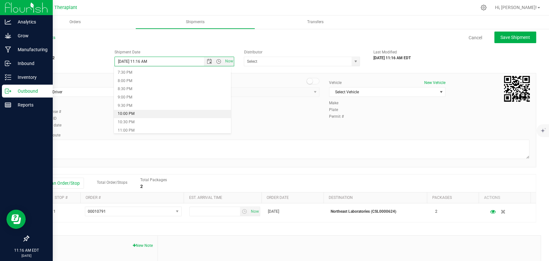
click at [131, 113] on li "10:00 PM" at bounding box center [172, 114] width 117 height 8
type input "8/22/2025 10:00 PM"
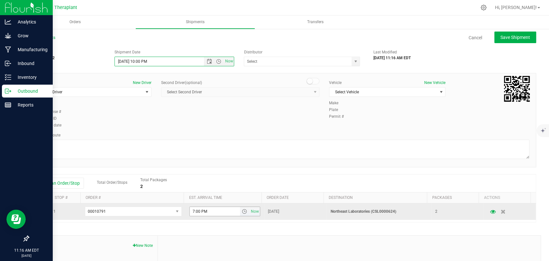
click at [241, 211] on span "select" at bounding box center [243, 211] width 5 height 5
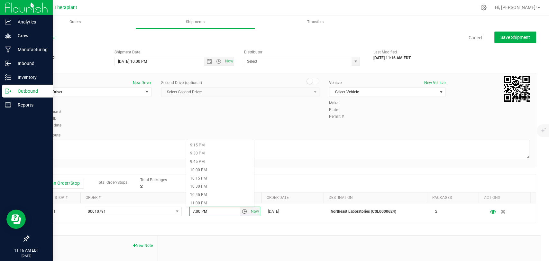
scroll to position [728, 0]
click at [204, 161] on li "10:30 PM" at bounding box center [220, 160] width 68 height 8
click at [114, 92] on span "Select Driver" at bounding box center [89, 91] width 108 height 9
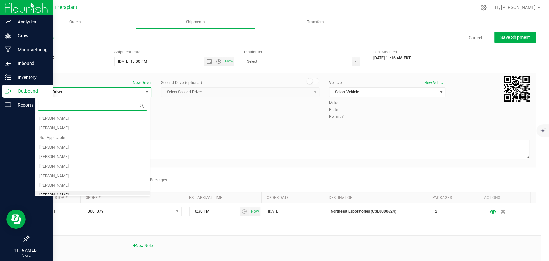
click at [61, 191] on span "Edward Cybulski" at bounding box center [53, 195] width 29 height 8
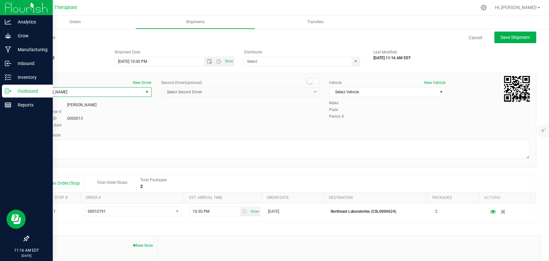
click at [307, 82] on small at bounding box center [310, 81] width 6 height 6
click at [303, 90] on span "Select Second Driver" at bounding box center [235, 91] width 149 height 9
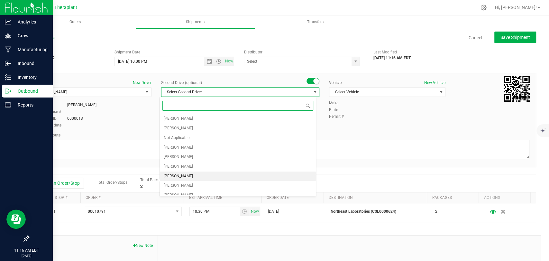
click at [189, 172] on span "Zachary Cannone" at bounding box center [178, 176] width 29 height 8
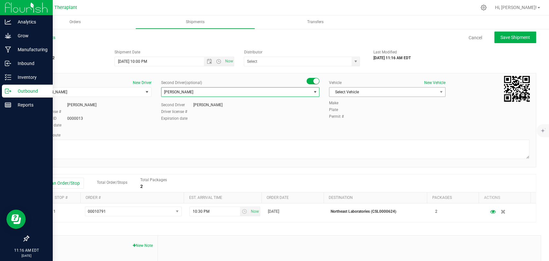
click at [373, 88] on span "Select Vehicle" at bounding box center [383, 91] width 108 height 9
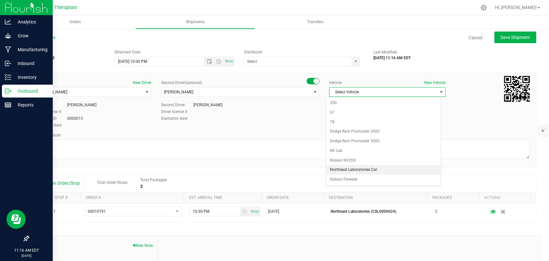
click at [360, 166] on li "Northeast Laboratories Car" at bounding box center [383, 170] width 114 height 10
click at [310, 142] on textarea at bounding box center [282, 148] width 494 height 19
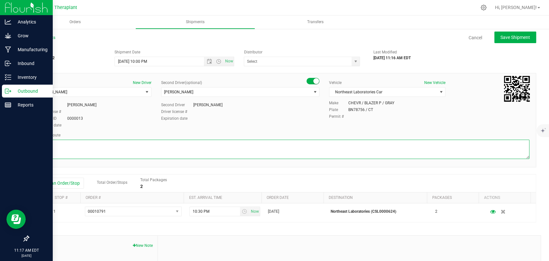
click at [170, 148] on textarea at bounding box center [282, 148] width 494 height 19
paste textarea "CT-8 S from CT-262, I-84 E, I-691 E, then I-91 N to State Hwy 411, Exit 23, Lef…"
click at [234, 147] on textarea at bounding box center [282, 148] width 494 height 19
type textarea "CT-8 S from CT-262, I-84 E, I-691 E, then I-91 N to [GEOGRAPHIC_DATA], Exit 23,…"
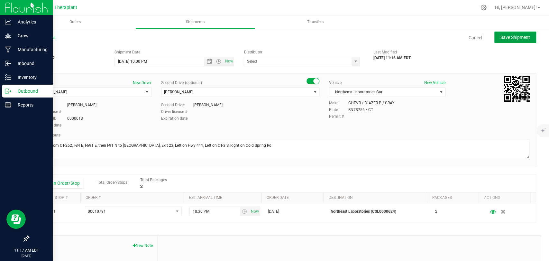
click at [516, 35] on span "Save Shipment" at bounding box center [515, 37] width 30 height 5
type input "8/23/2025 2:00 AM"
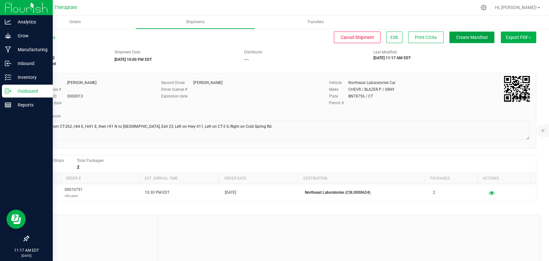
click at [474, 36] on span "Create Manifest" at bounding box center [472, 37] width 32 height 5
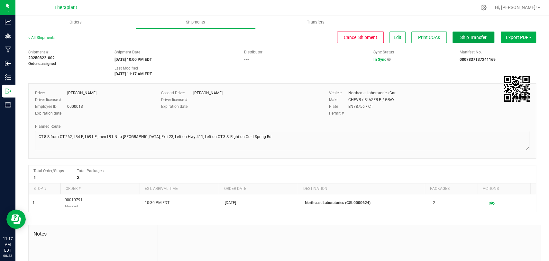
click at [473, 39] on span "Ship Transfer" at bounding box center [473, 37] width 26 height 5
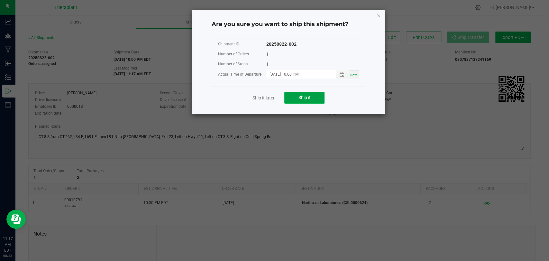
drag, startPoint x: 314, startPoint y: 101, endPoint x: 369, endPoint y: 111, distance: 55.3
click at [314, 101] on button "Ship it" at bounding box center [304, 98] width 40 height 12
